Goal: Complete application form

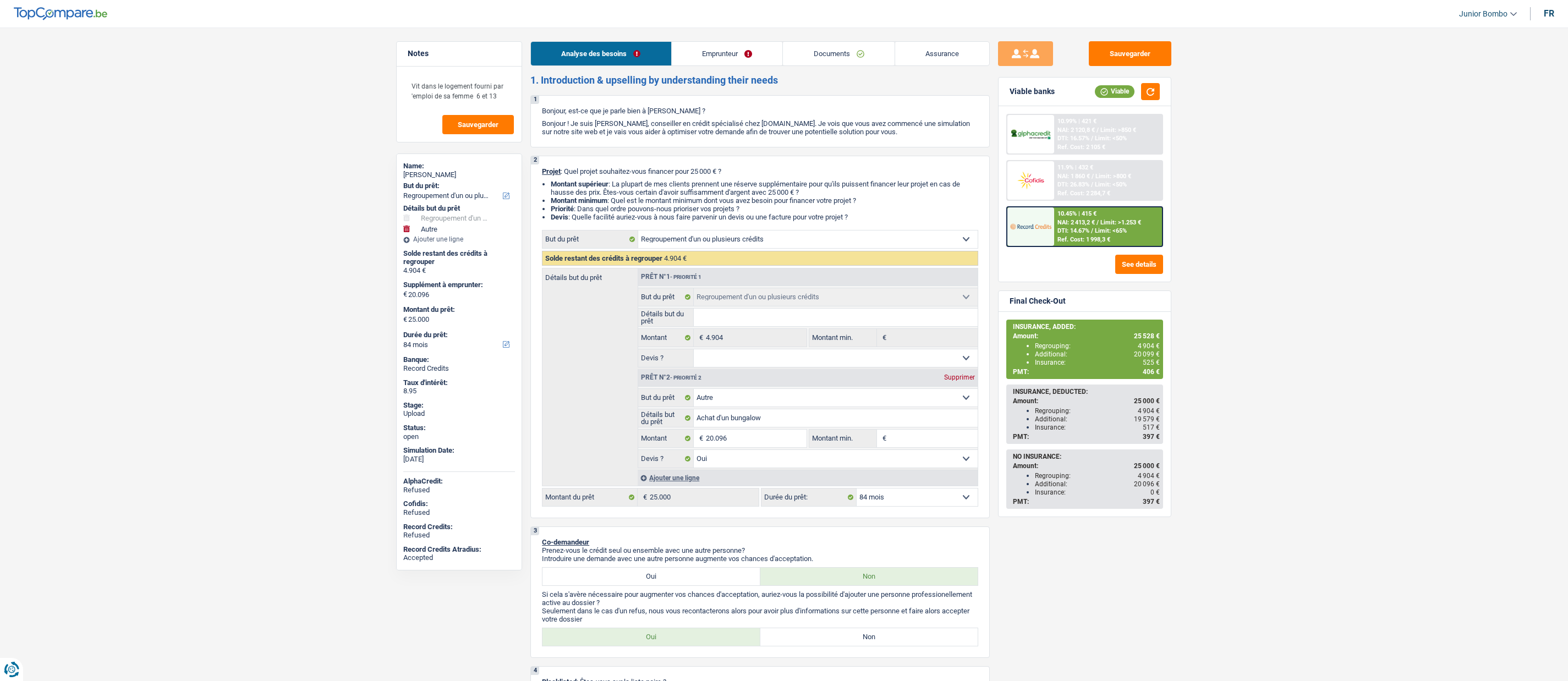
select select "refinancing"
select select "other"
select select "84"
select select "refinancing"
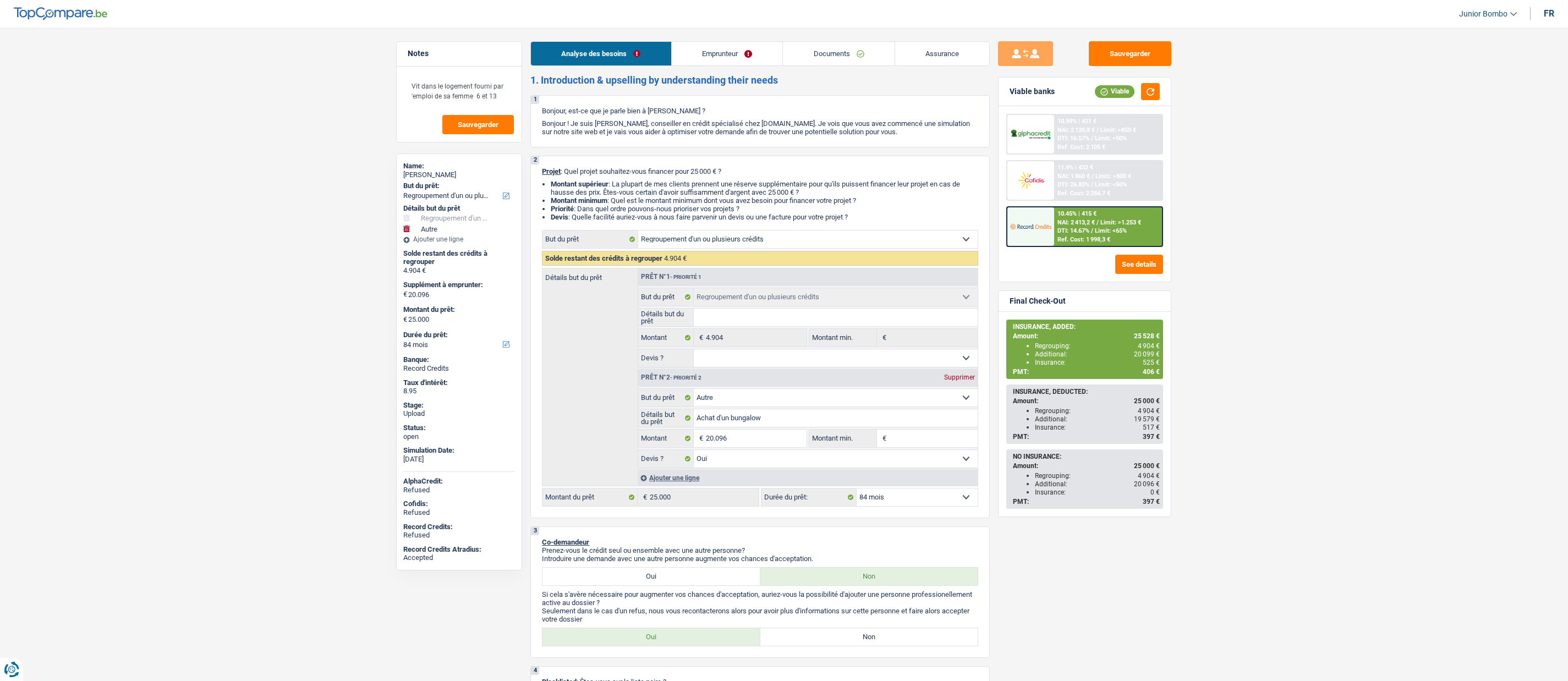
select select "refinancing"
select select "other"
select select "yes"
select select "84"
select select "worker"
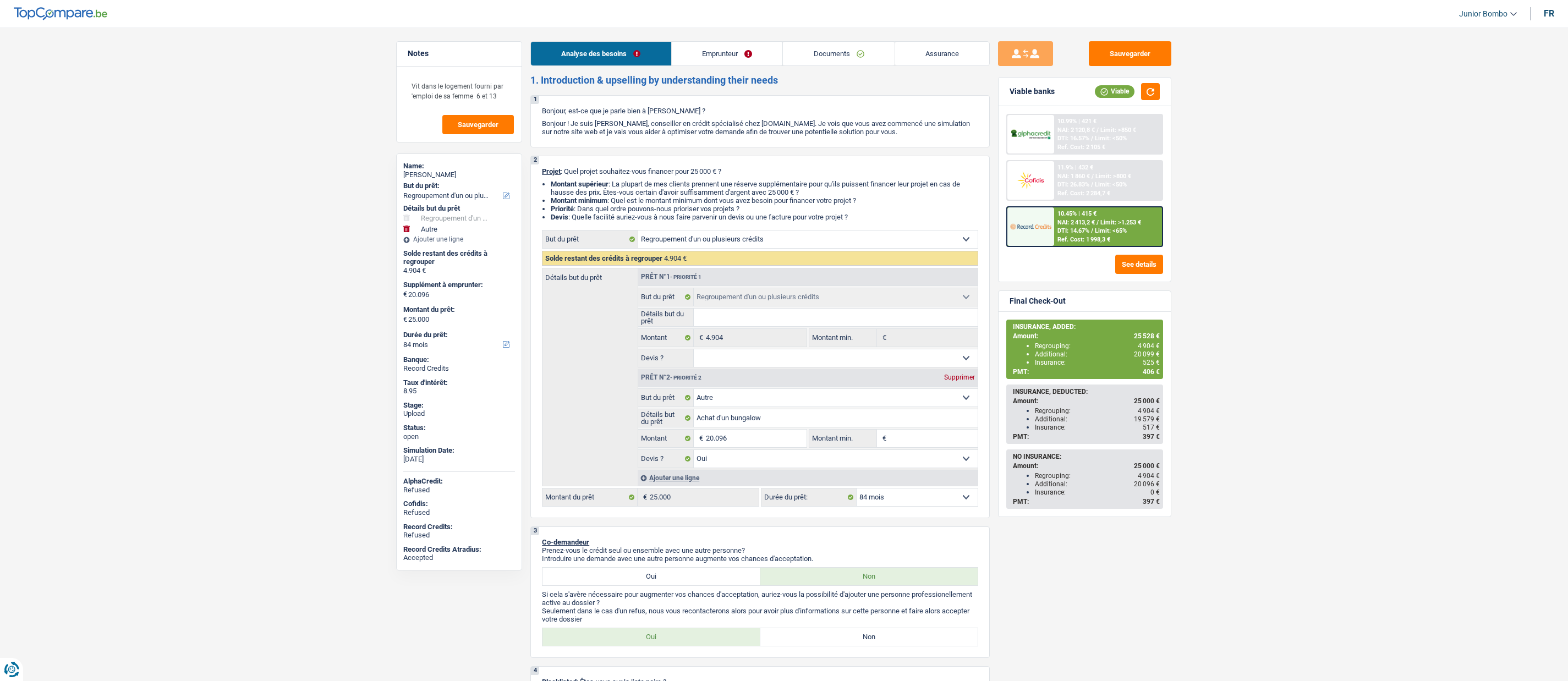
select select "netSalary"
select select "familyAllowances"
select select "liveWithParents"
select select "creditConsolidation"
select select "84"
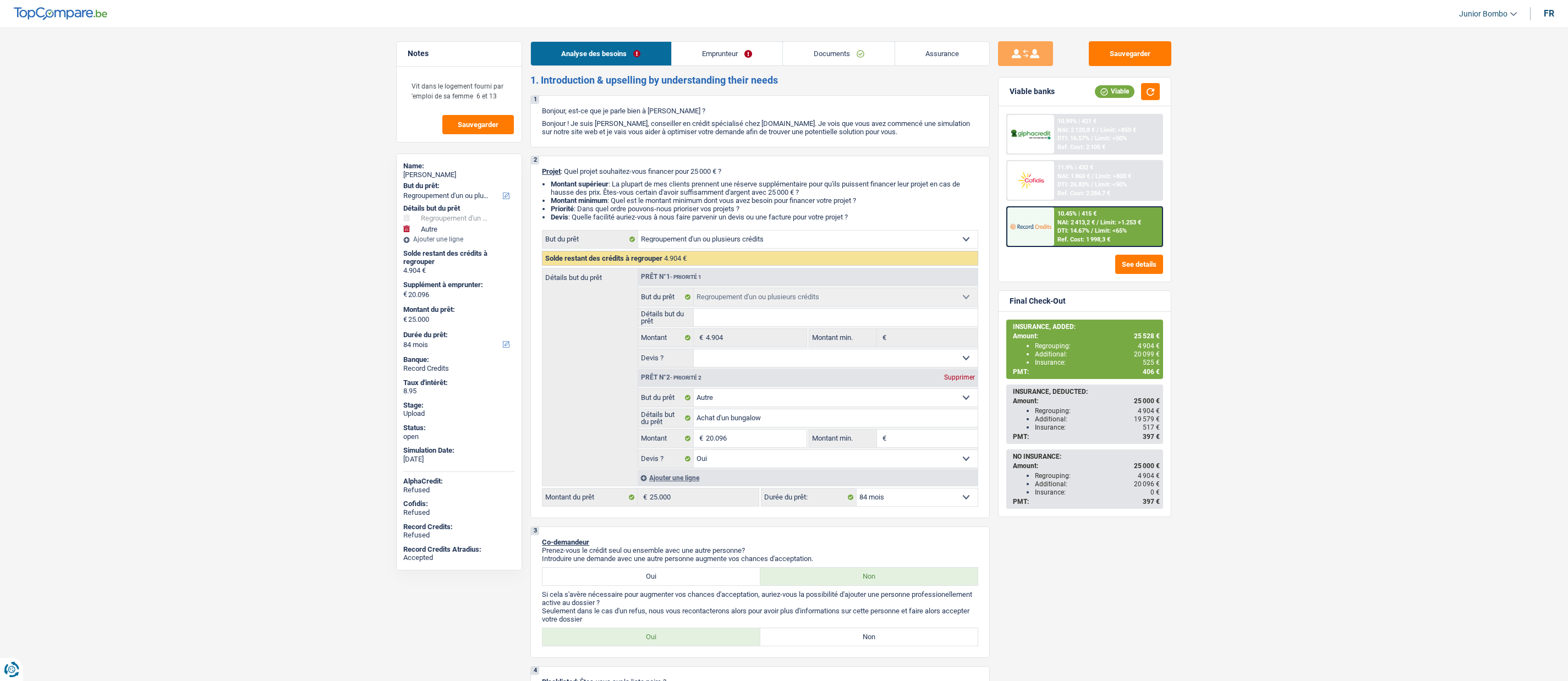
select select "refinancing"
select select "other"
select select "yes"
select select "84"
